Goal: Navigation & Orientation: Find specific page/section

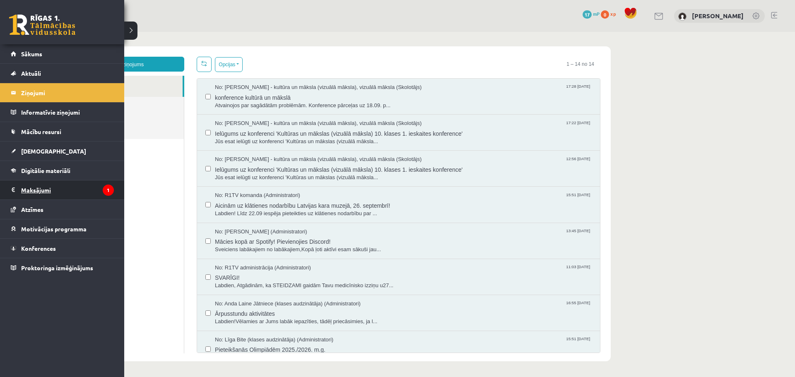
click at [35, 192] on legend "Maksājumi 1" at bounding box center [67, 190] width 93 height 19
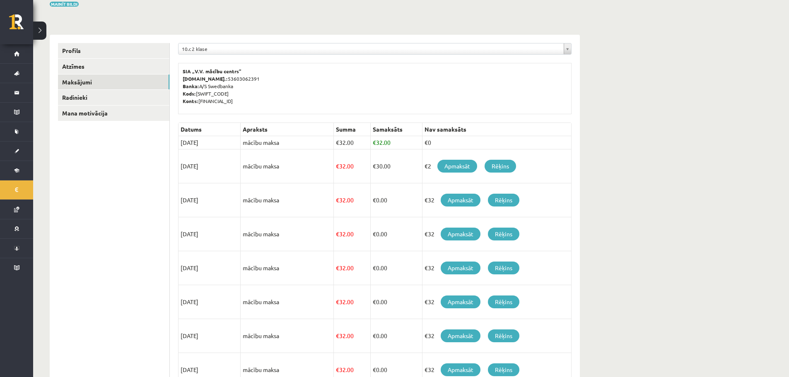
scroll to position [83, 0]
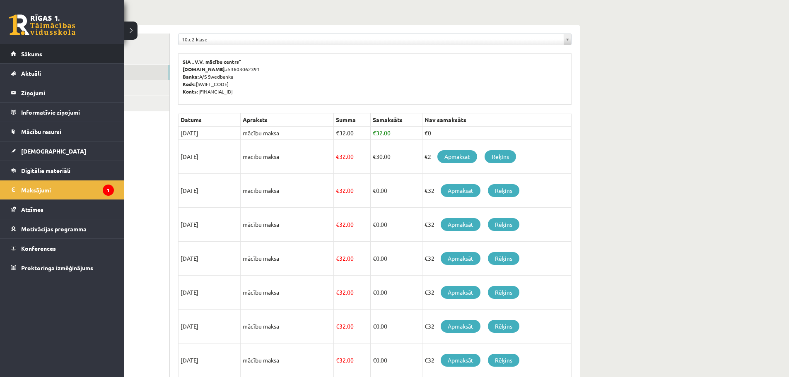
click at [25, 55] on span "Sākums" at bounding box center [31, 53] width 21 height 7
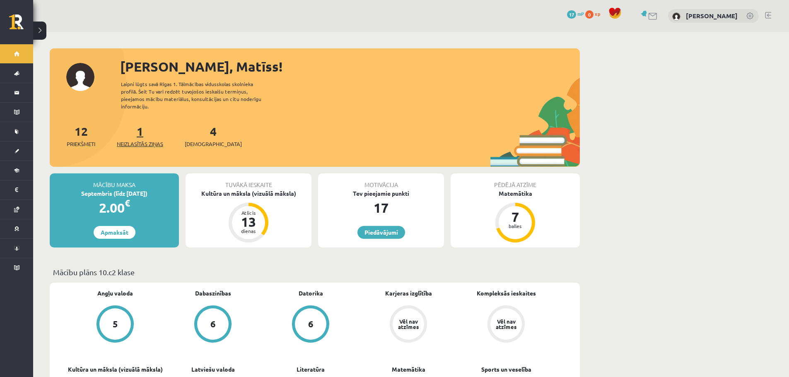
click at [159, 140] on span "Neizlasītās ziņas" at bounding box center [140, 144] width 46 height 8
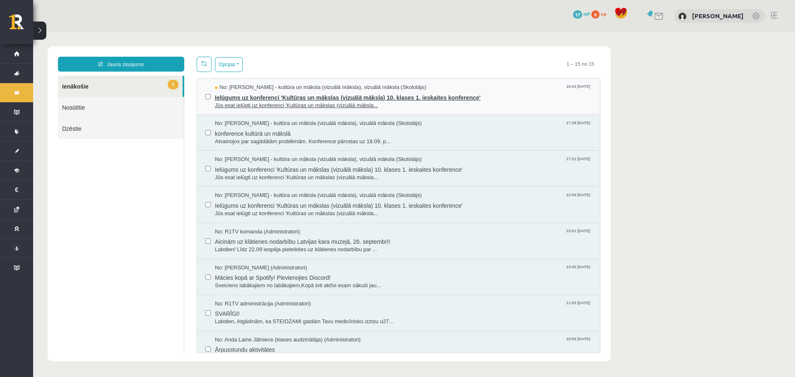
click at [247, 89] on span "No: Ilze Kolka - kultūra un māksla (vizuālā māksla), vizuālā māksla (Skolotājs)" at bounding box center [320, 88] width 211 height 8
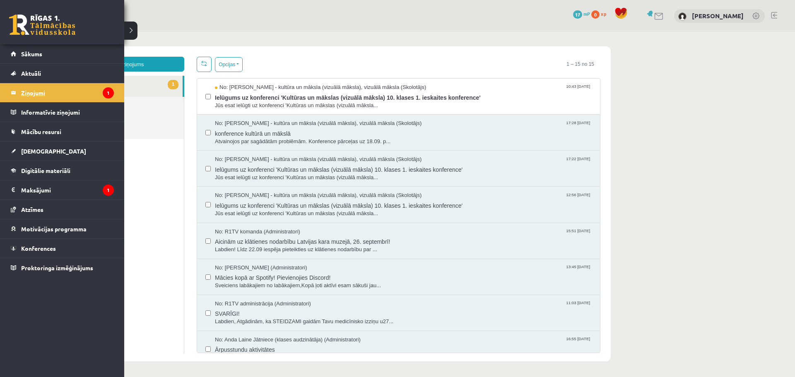
click at [36, 94] on legend "Ziņojumi 1" at bounding box center [67, 92] width 93 height 19
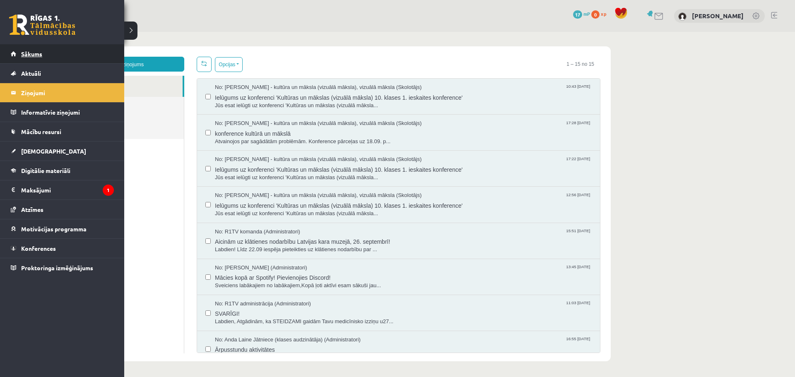
click at [14, 57] on link "Sākums" at bounding box center [62, 53] width 103 height 19
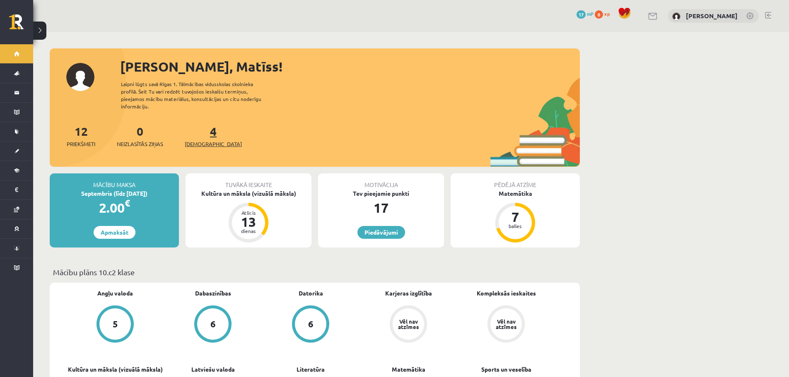
click at [192, 140] on span "[DEMOGRAPHIC_DATA]" at bounding box center [213, 144] width 57 height 8
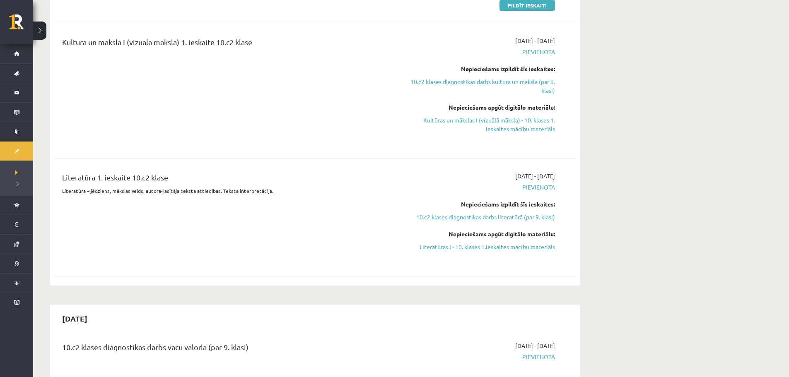
scroll to position [207, 0]
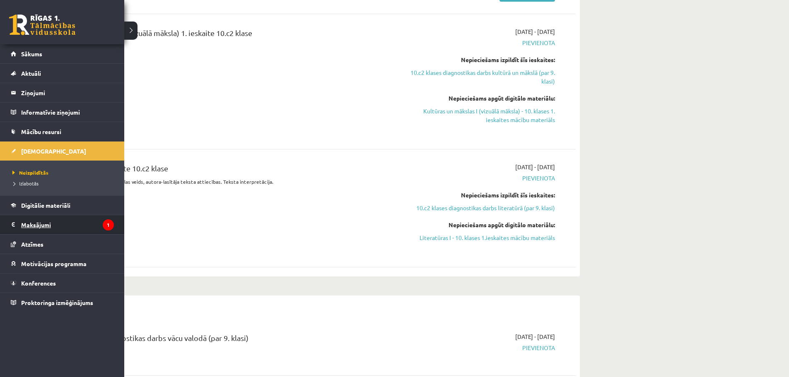
click at [36, 227] on legend "Maksājumi 1" at bounding box center [67, 224] width 93 height 19
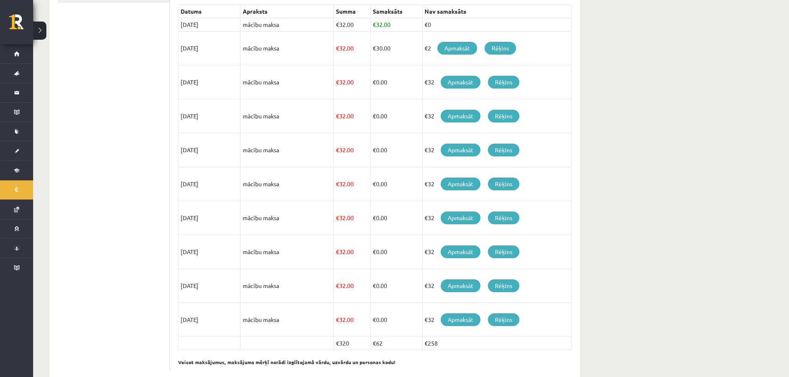
scroll to position [166, 0]
